Goal: Check status: Check status

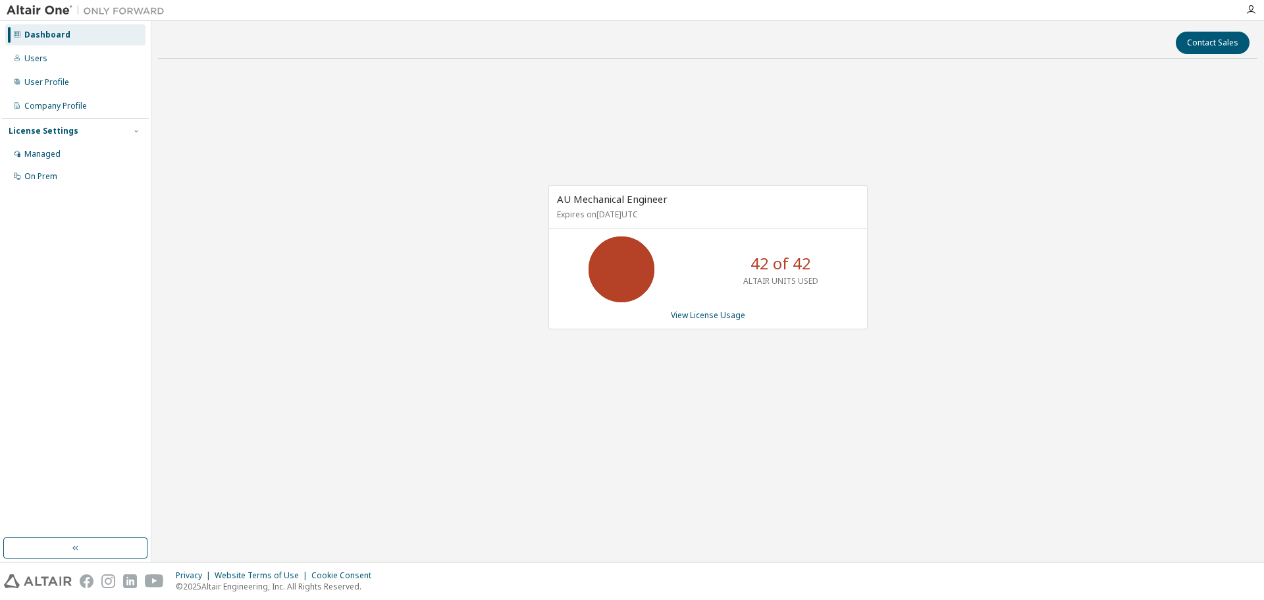
click at [461, 344] on div "AU Mechanical Engineer Expires on [DATE] UTC 42 of 42 ALTAIR UNITS USED View Li…" at bounding box center [707, 264] width 1099 height 390
drag, startPoint x: 304, startPoint y: 107, endPoint x: 263, endPoint y: 87, distance: 45.3
click at [303, 106] on div "AU Mechanical Engineer Expires on [DATE] UTC 42 of 42 ALTAIR UNITS USED View Li…" at bounding box center [707, 264] width 1099 height 390
